Goal: Task Accomplishment & Management: Use online tool/utility

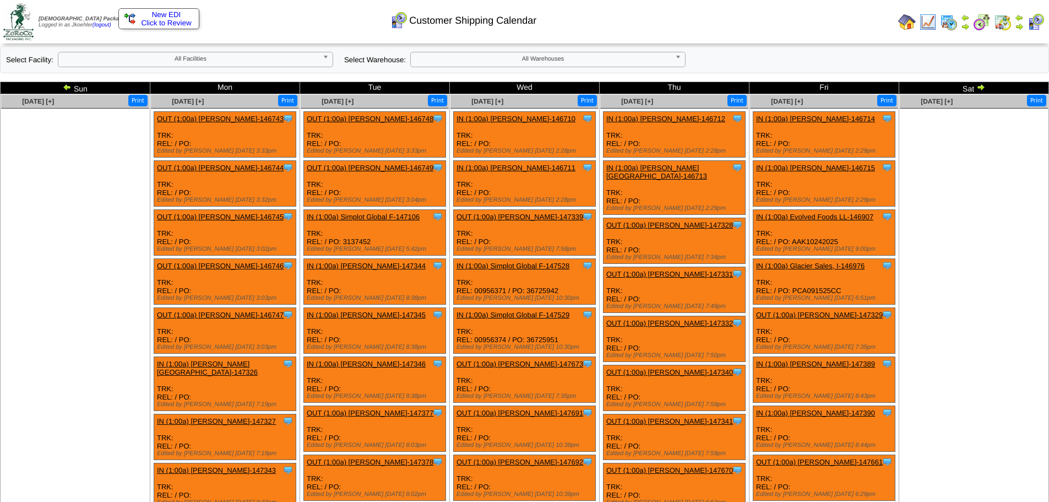
click at [327, 61] on b at bounding box center [328, 59] width 10 height 14
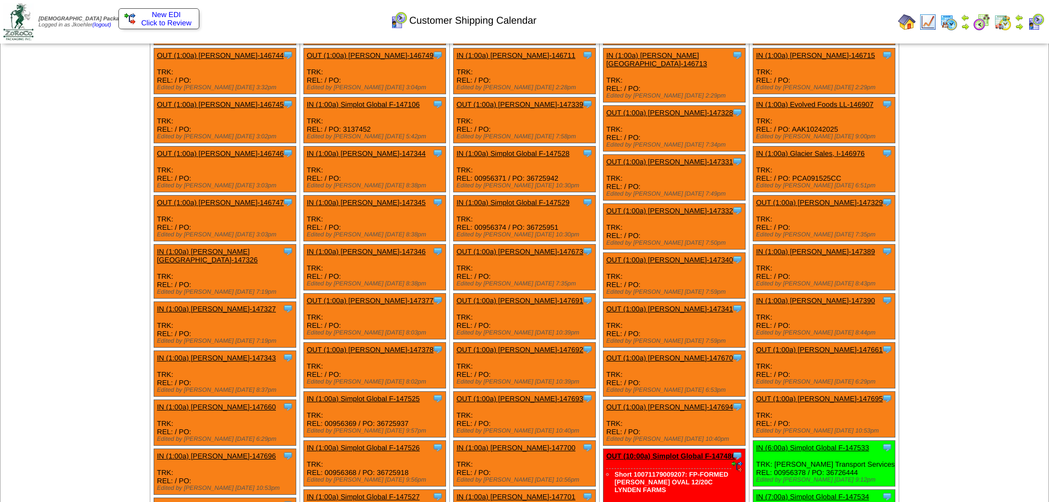
scroll to position [275, 0]
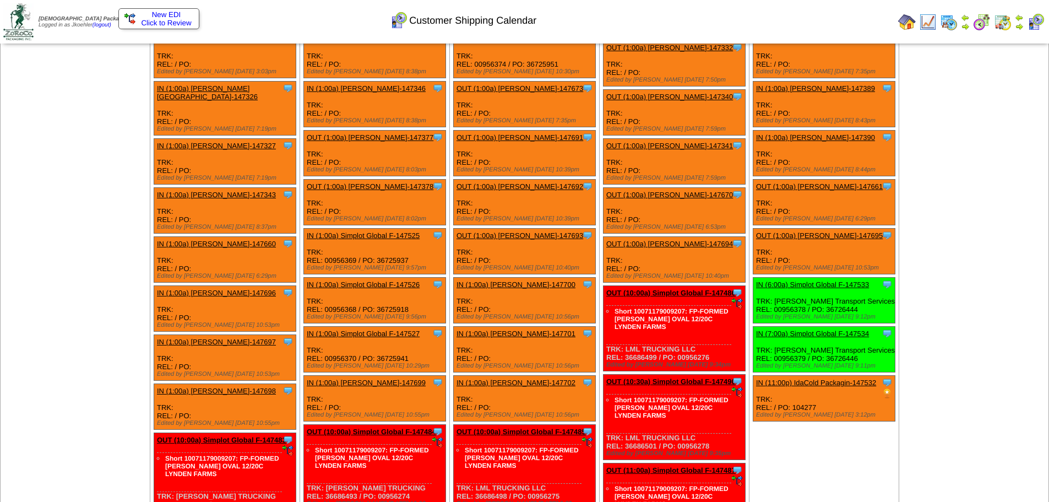
click at [813, 384] on link "IN (11:00p) IdaCold Packagin-147532" at bounding box center [816, 382] width 120 height 8
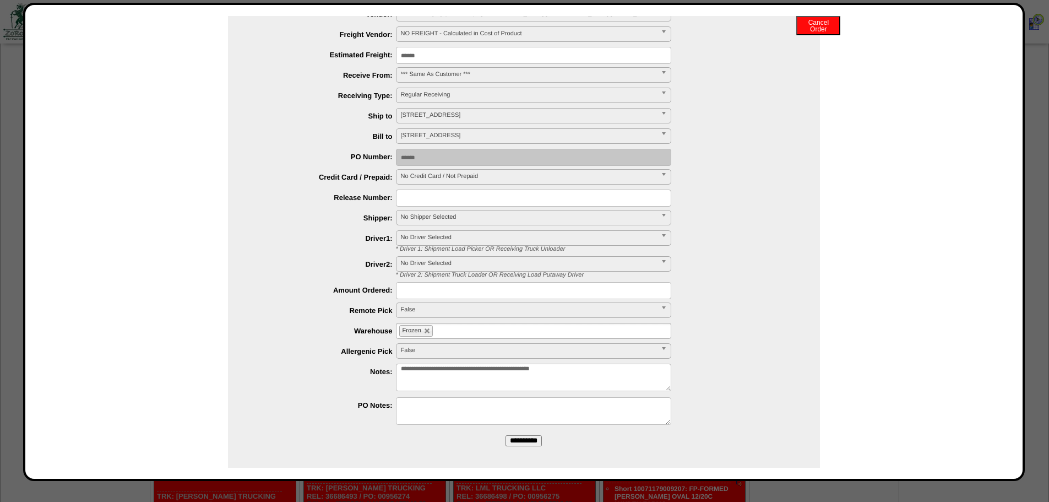
scroll to position [123, 0]
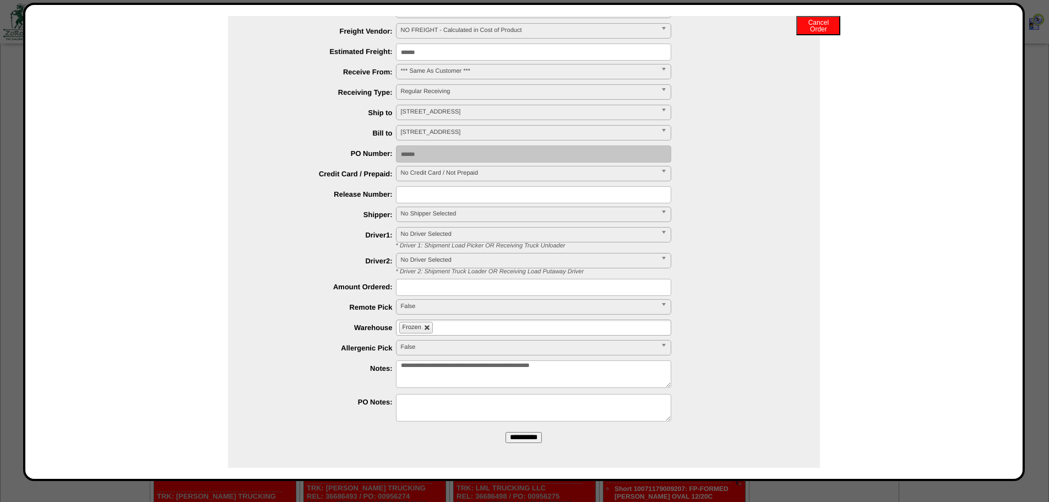
click at [424, 325] on link at bounding box center [427, 327] width 7 height 7
type input "**********"
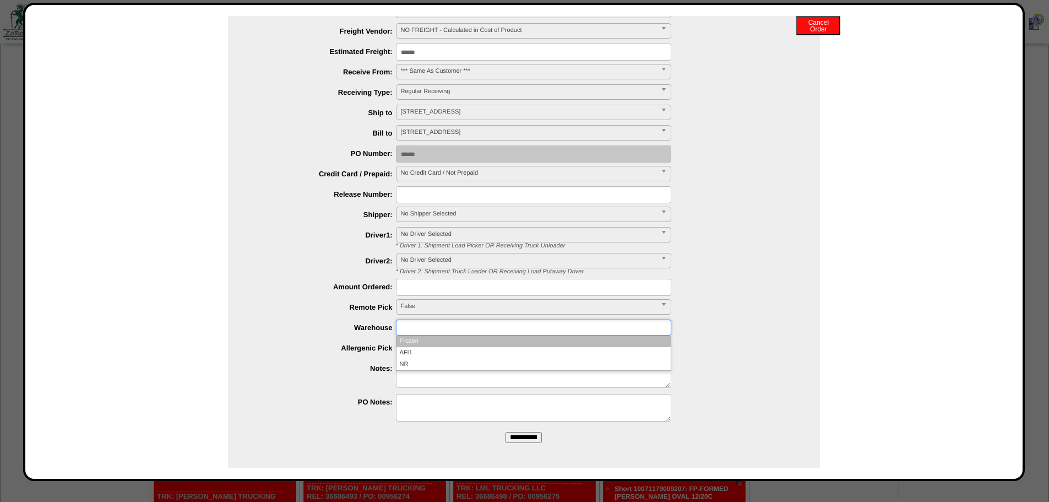
click at [414, 328] on input "text" at bounding box center [434, 327] width 70 height 14
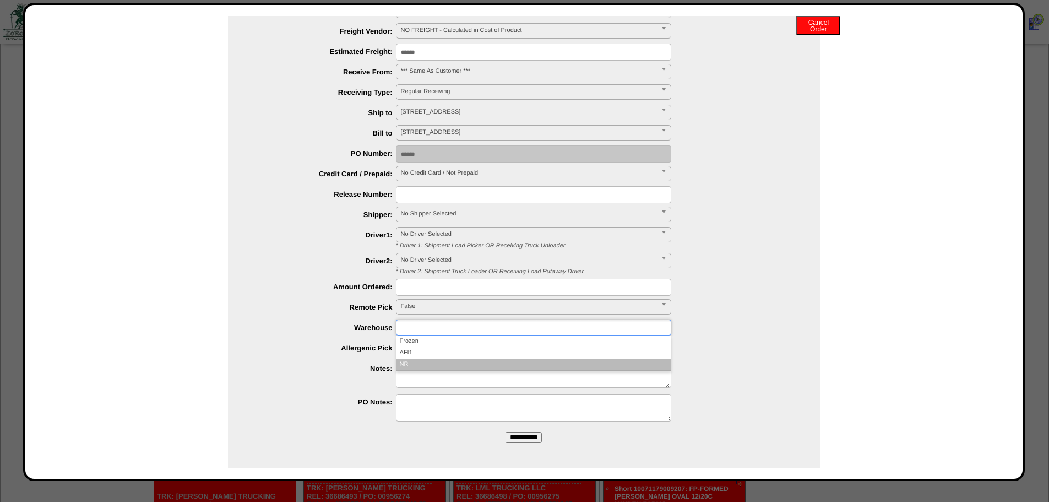
click at [416, 366] on li "NR" at bounding box center [533, 364] width 274 height 12
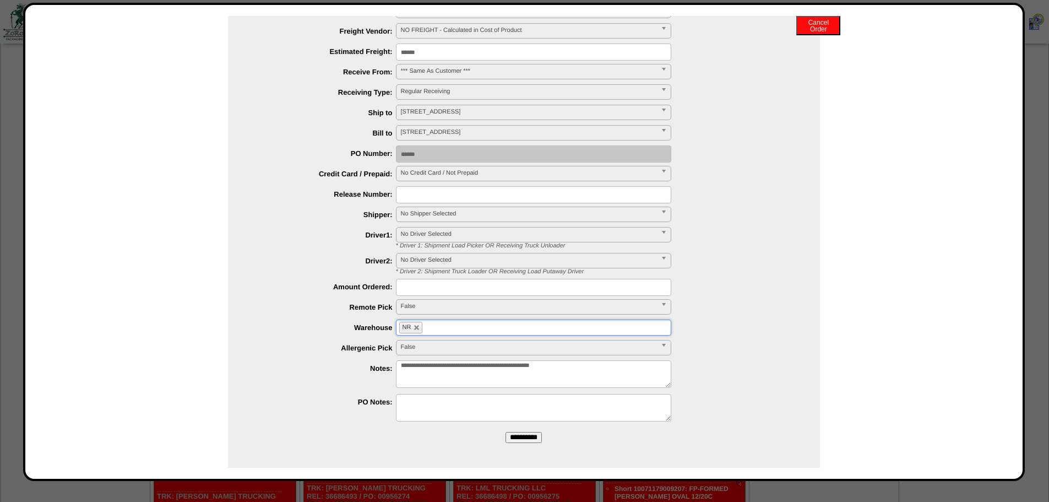
click at [535, 440] on input "**********" at bounding box center [524, 437] width 36 height 11
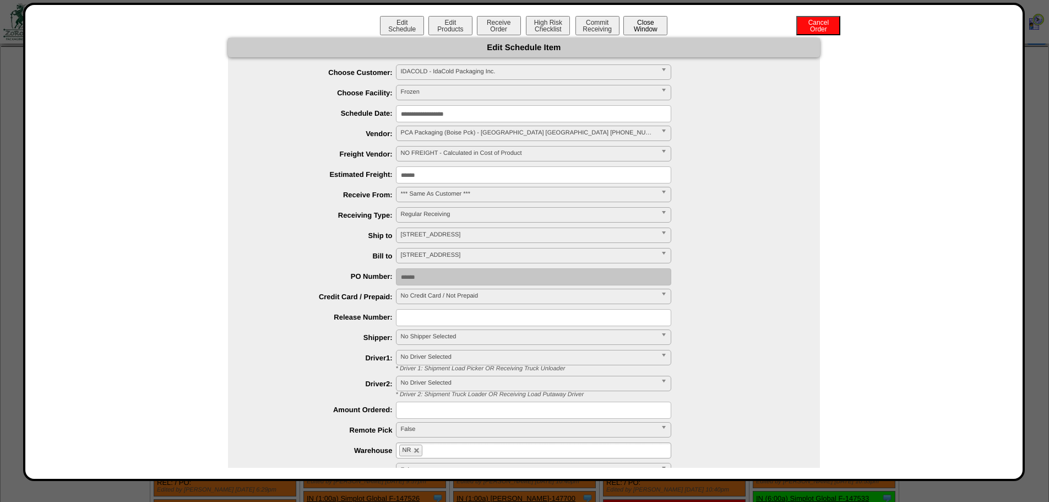
scroll to position [55, 0]
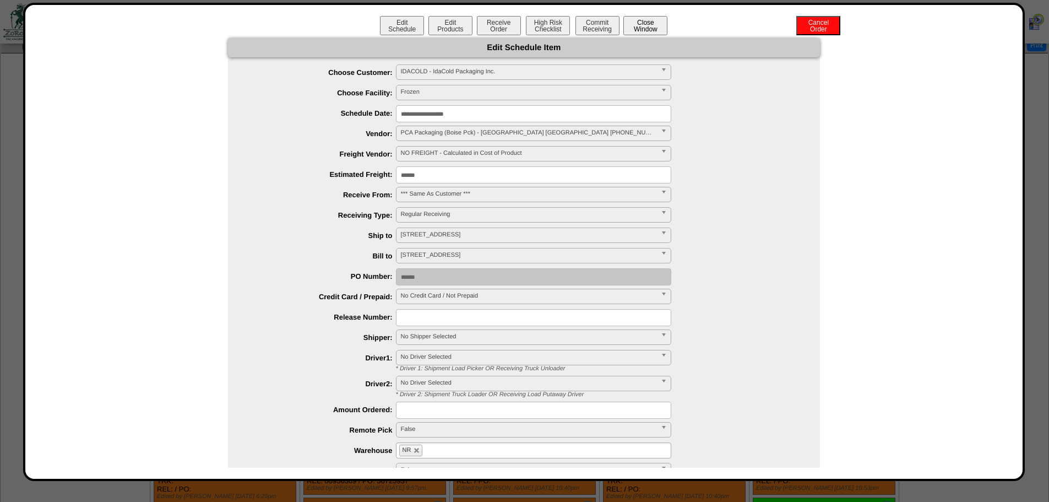
click at [644, 25] on button "Close Window" at bounding box center [645, 25] width 44 height 19
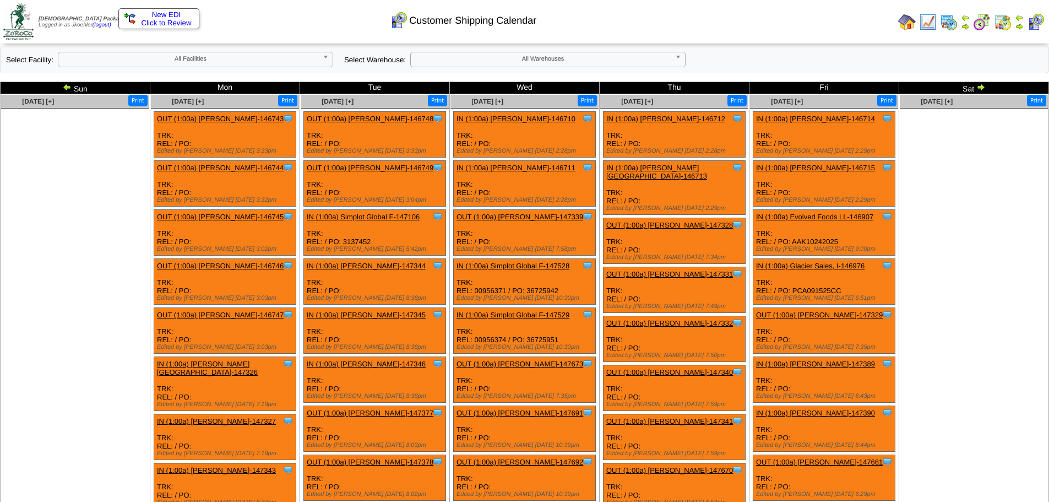
click at [590, 56] on span "All Warehouses" at bounding box center [543, 58] width 256 height 13
click at [591, 56] on span "All Warehouses" at bounding box center [543, 58] width 256 height 13
click at [677, 57] on b at bounding box center [680, 59] width 10 height 14
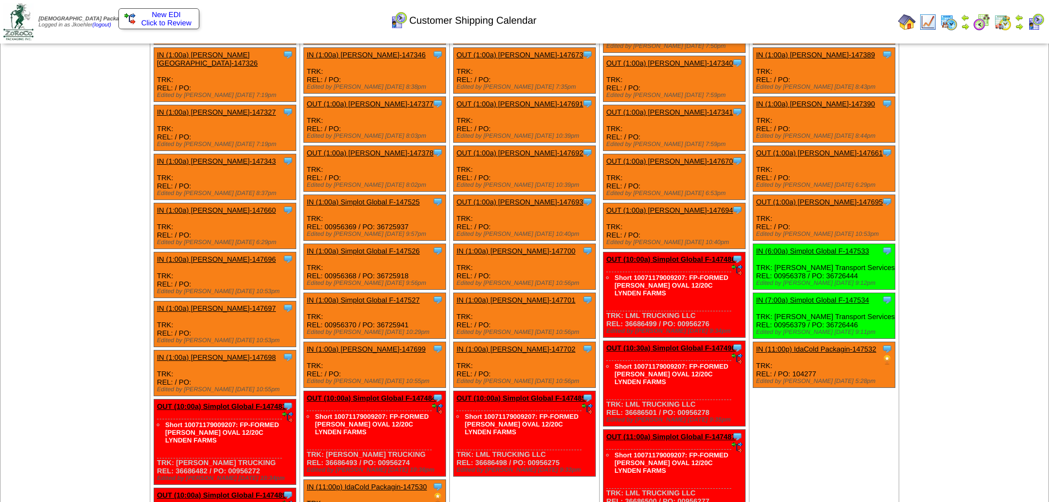
scroll to position [330, 0]
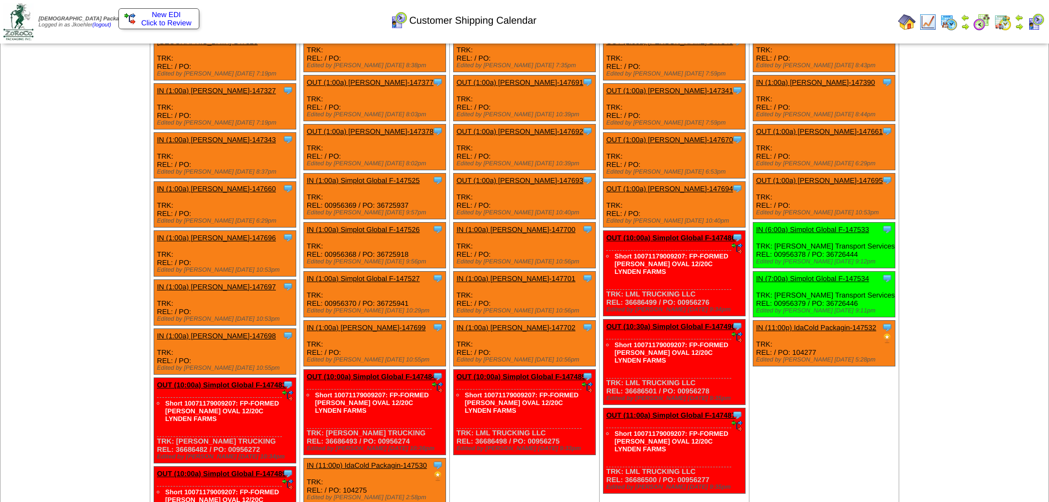
click at [801, 324] on link "IN (11:00p) IdaCold Packagin-147532" at bounding box center [816, 327] width 120 height 8
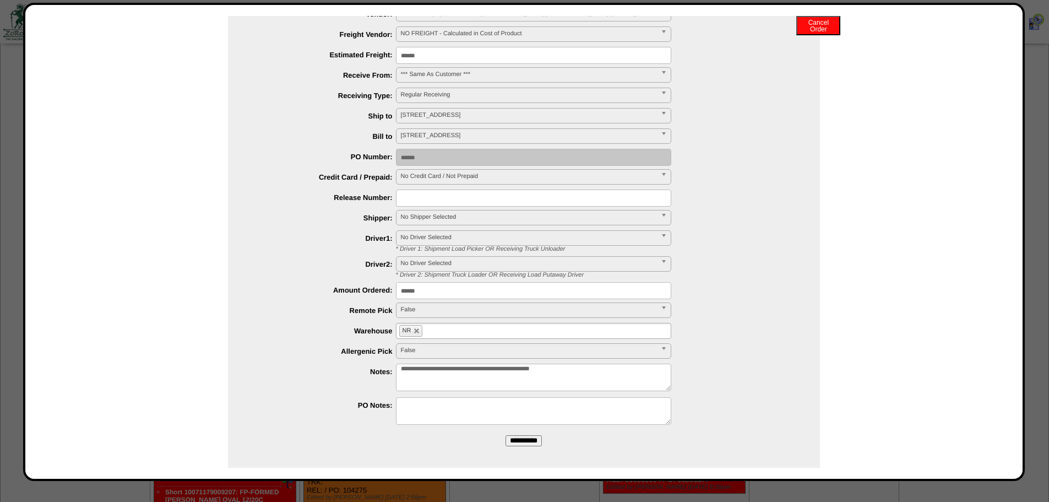
scroll to position [123, 0]
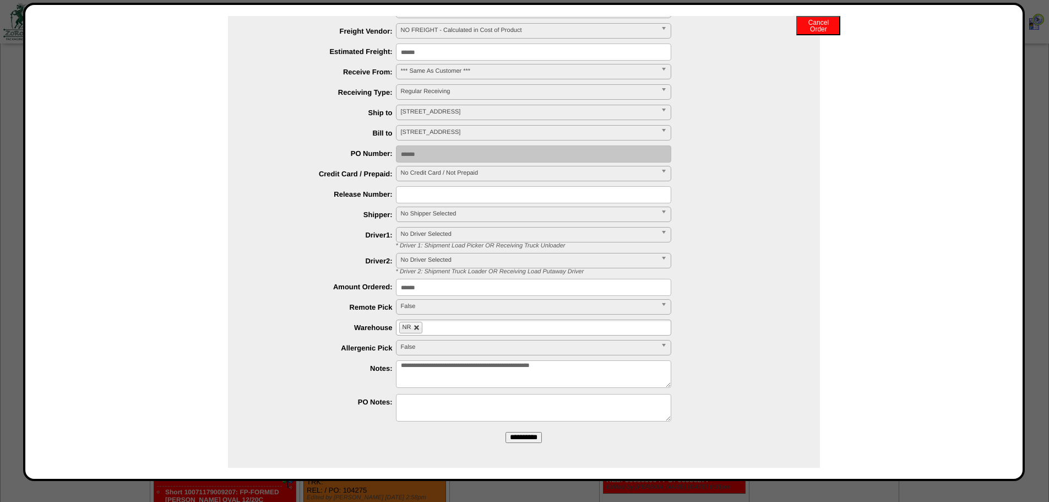
click at [414, 327] on link at bounding box center [417, 327] width 7 height 7
type input "**********"
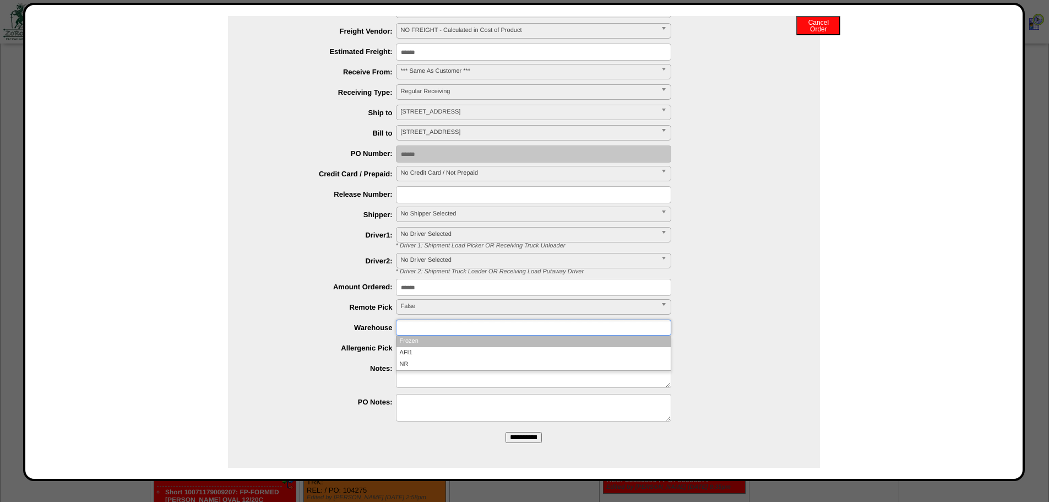
click at [425, 327] on input "text" at bounding box center [434, 327] width 70 height 14
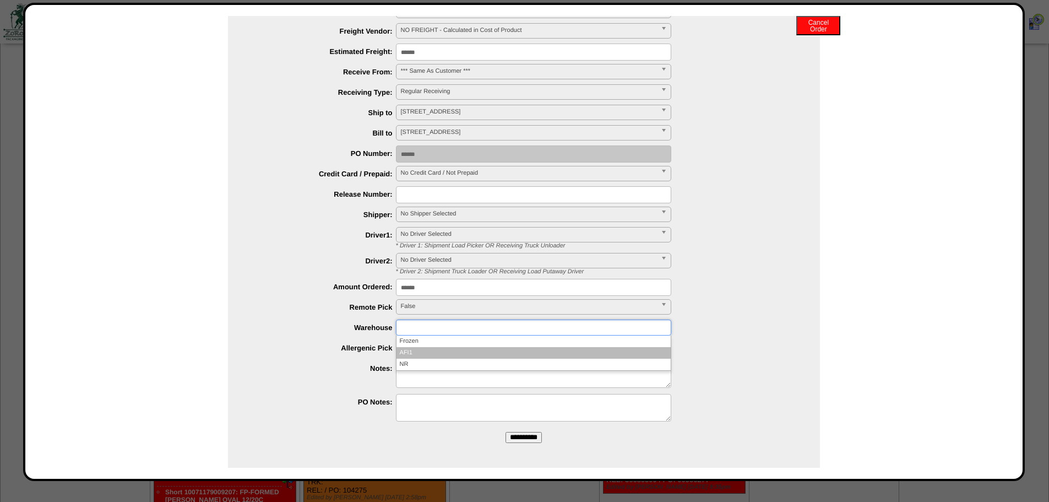
click at [420, 351] on li "AFI1" at bounding box center [533, 353] width 274 height 12
click at [526, 438] on input "**********" at bounding box center [524, 437] width 36 height 11
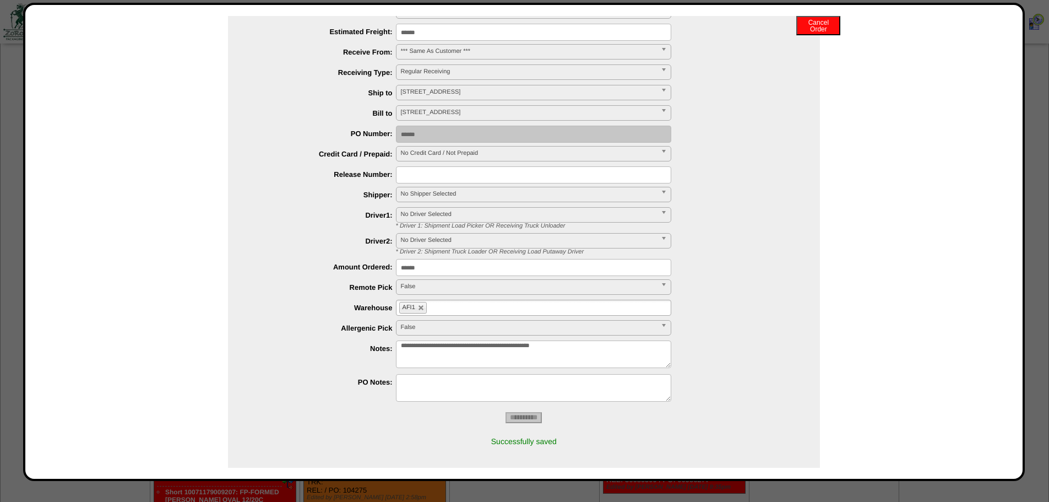
scroll to position [0, 0]
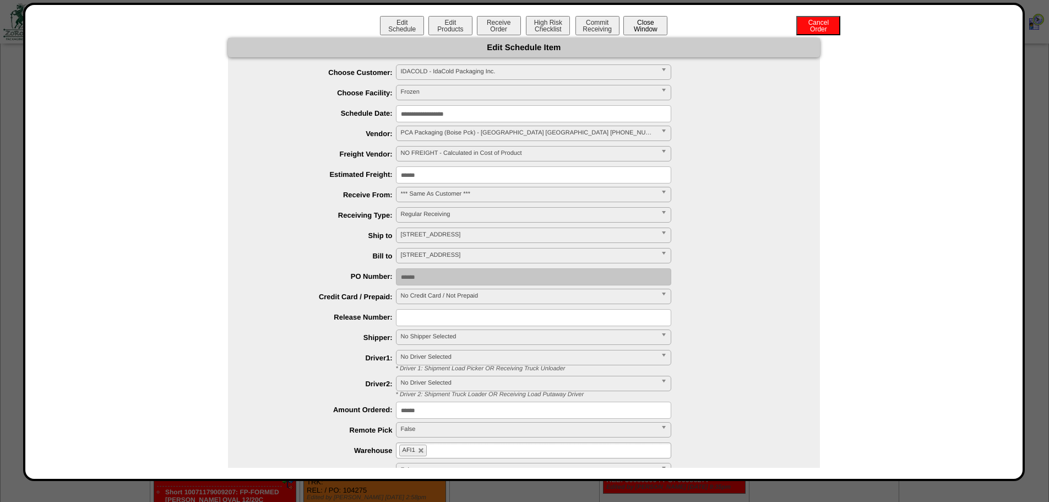
click at [642, 28] on button "Close Window" at bounding box center [645, 25] width 44 height 19
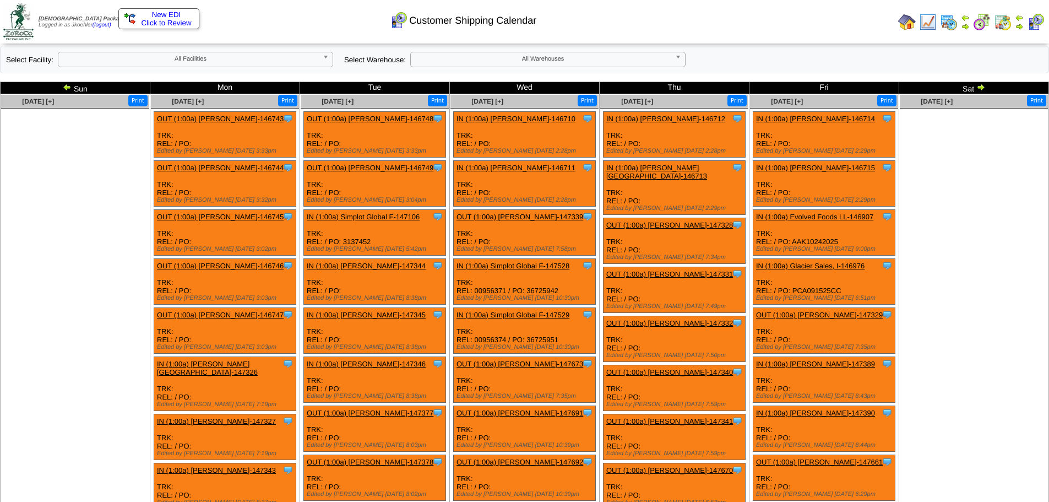
click at [674, 59] on link "All Warehouses" at bounding box center [547, 59] width 275 height 15
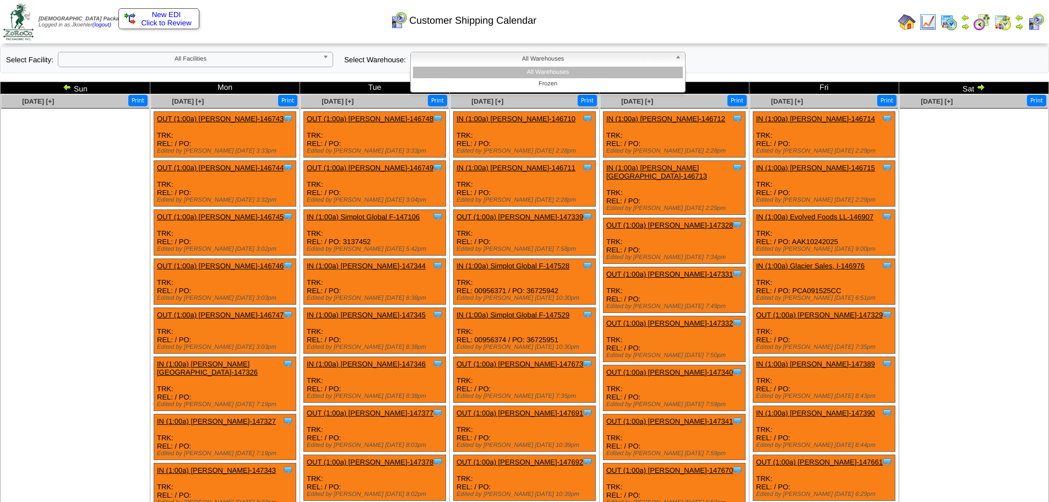
click at [681, 60] on b at bounding box center [680, 59] width 10 height 14
click at [675, 57] on link "All Warehouses" at bounding box center [547, 59] width 275 height 15
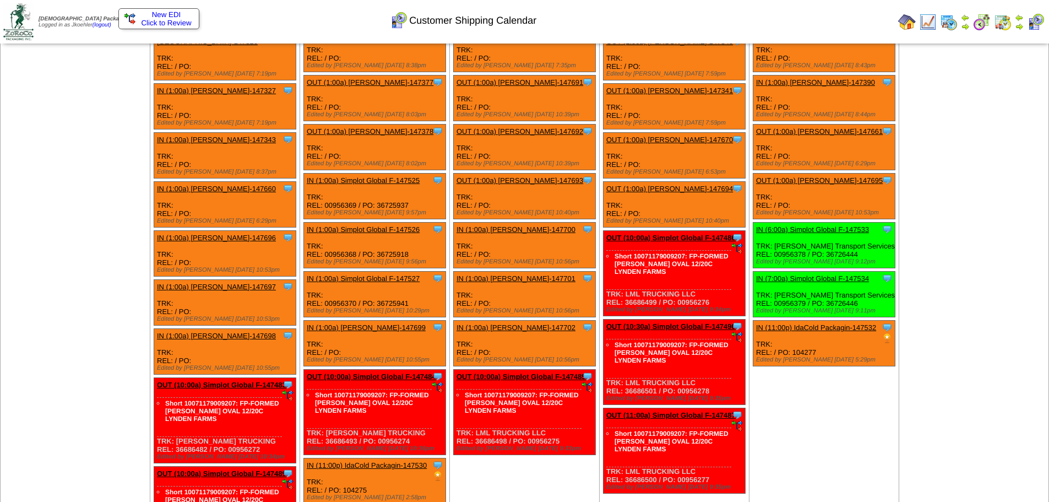
scroll to position [385, 0]
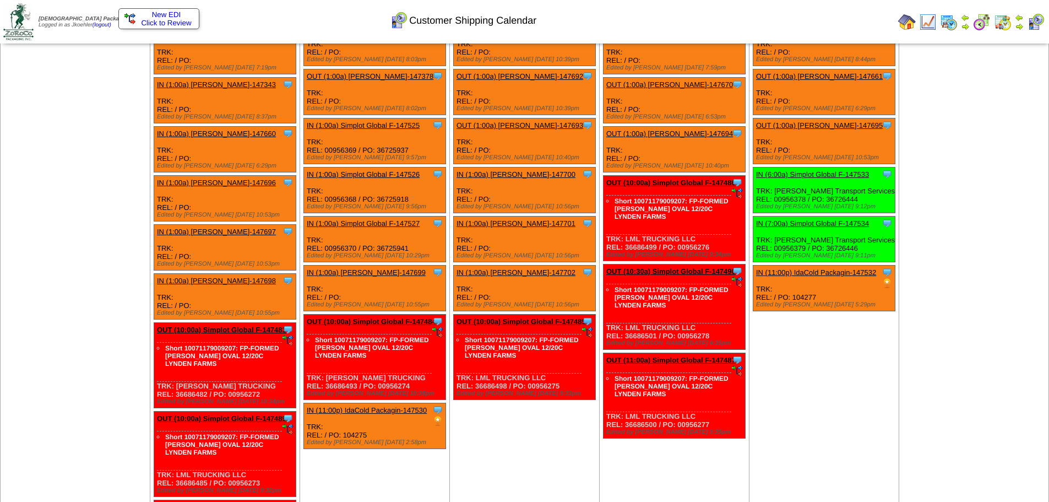
click at [813, 270] on link "IN (11:00p) IdaCold Packagin-147532" at bounding box center [816, 272] width 120 height 8
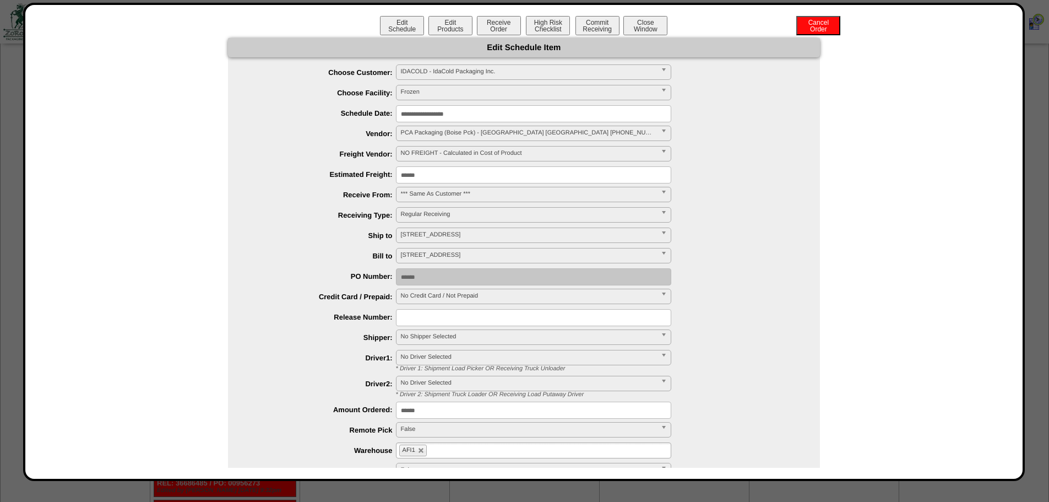
click at [194, 70] on div "**********" at bounding box center [524, 314] width 976 height 552
click at [648, 18] on button "Close Window" at bounding box center [645, 25] width 44 height 19
